Goal: Task Accomplishment & Management: Complete application form

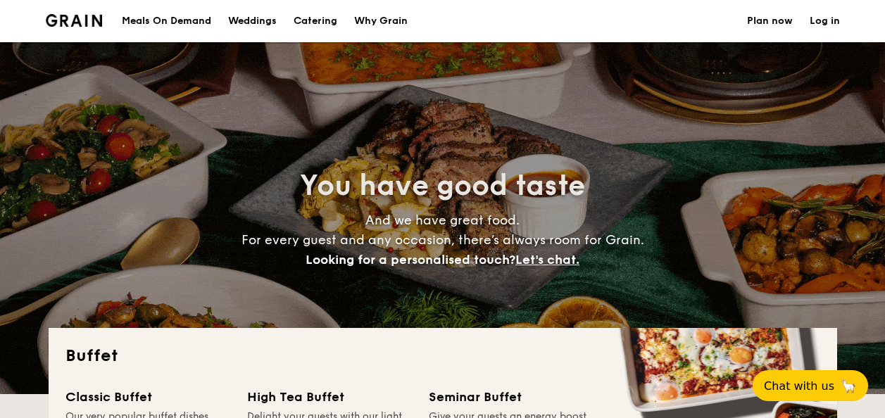
select select
click at [828, 373] on button "Chat with us 🦙" at bounding box center [810, 386] width 121 height 32
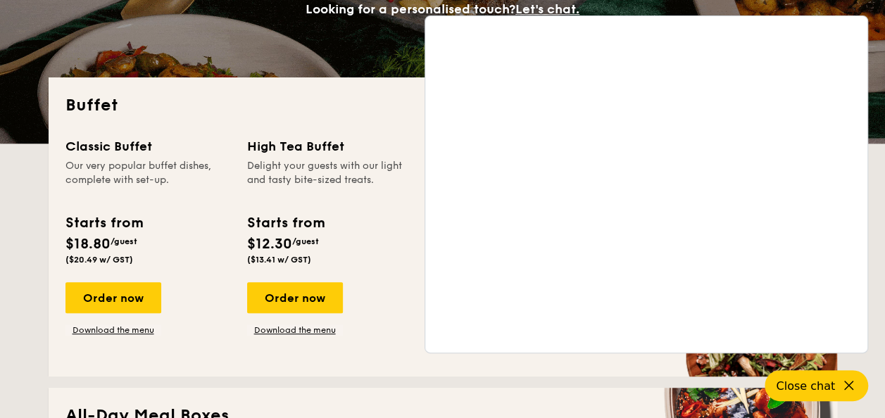
scroll to position [282, 0]
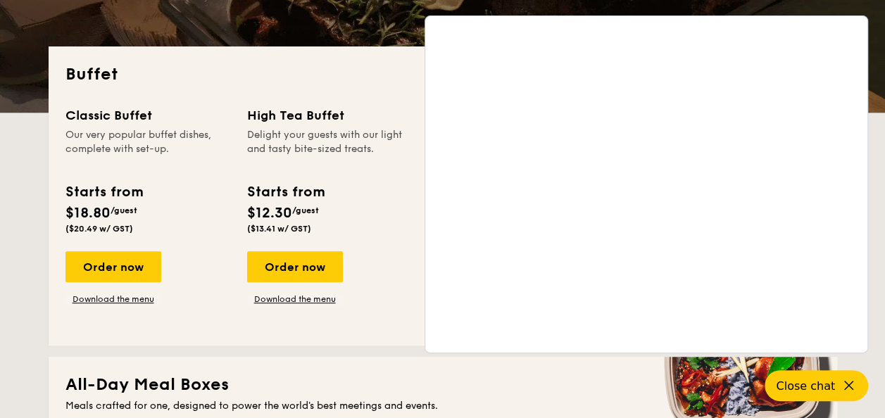
click at [354, 153] on div "Delight your guests with our light and tasty bite-sized treats." at bounding box center [329, 149] width 165 height 42
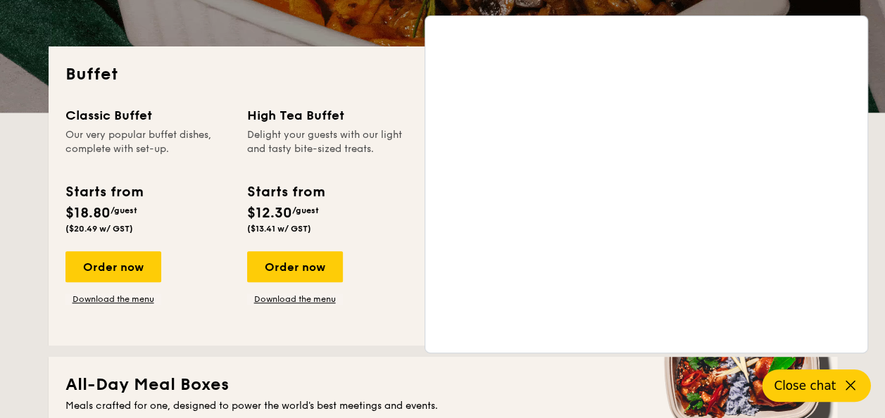
click at [846, 383] on icon at bounding box center [850, 386] width 8 height 8
